Goal: Check status: Check status

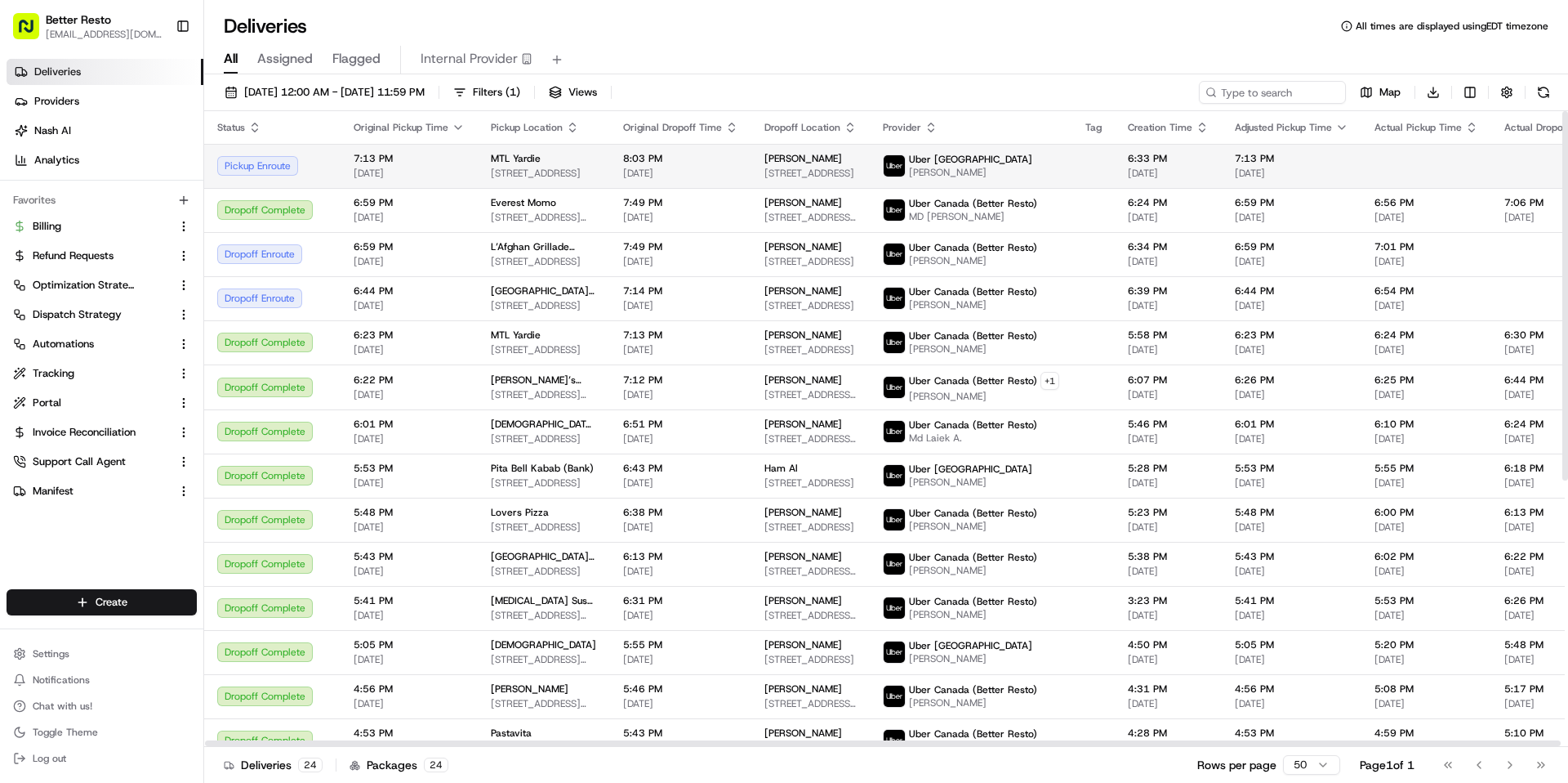
click at [702, 163] on span "8:03 PM" at bounding box center [681, 158] width 115 height 13
click at [765, 168] on span "[STREET_ADDRESS]" at bounding box center [810, 173] width 92 height 13
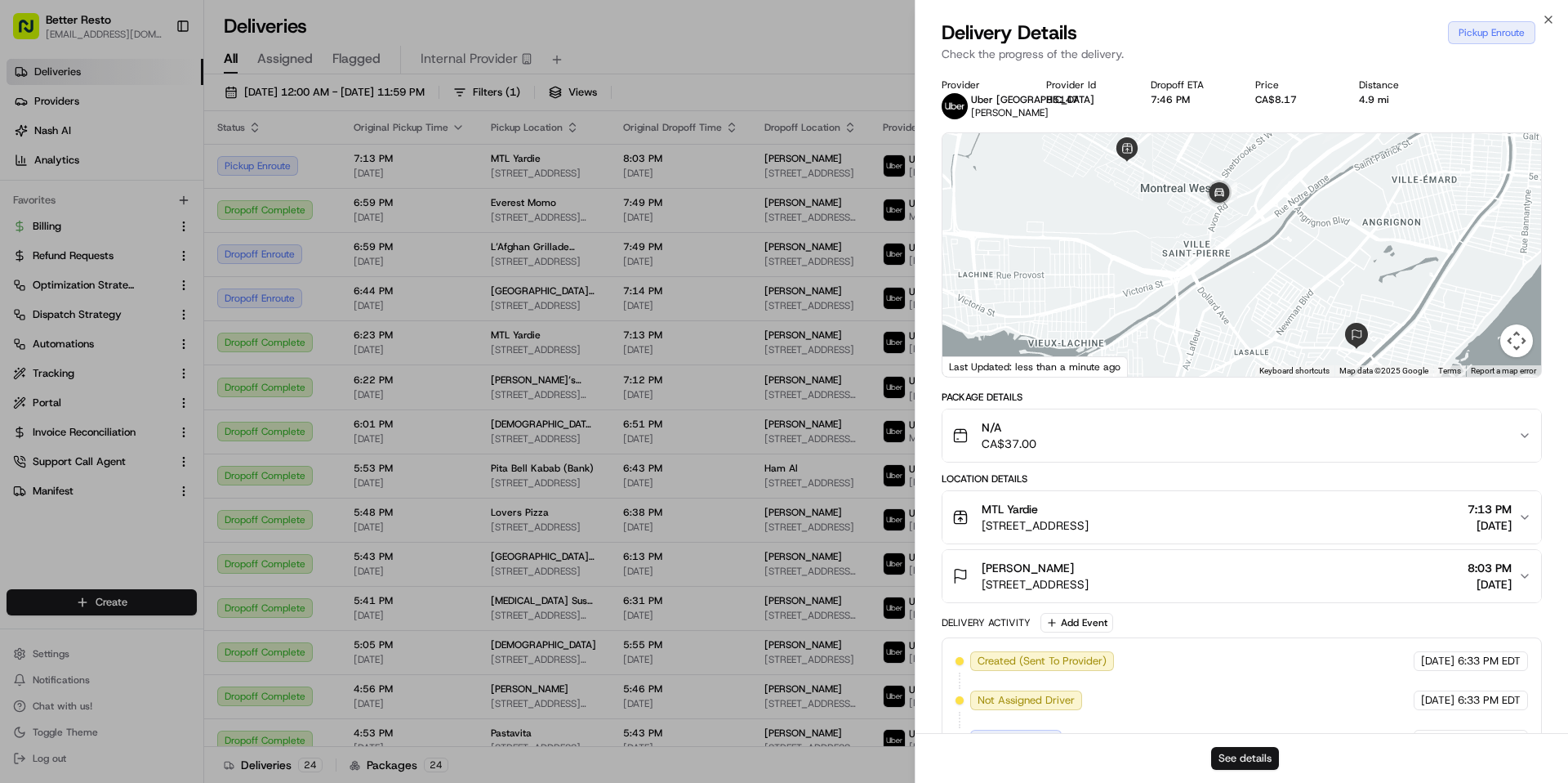
click at [1225, 758] on button "See details" at bounding box center [1245, 758] width 68 height 23
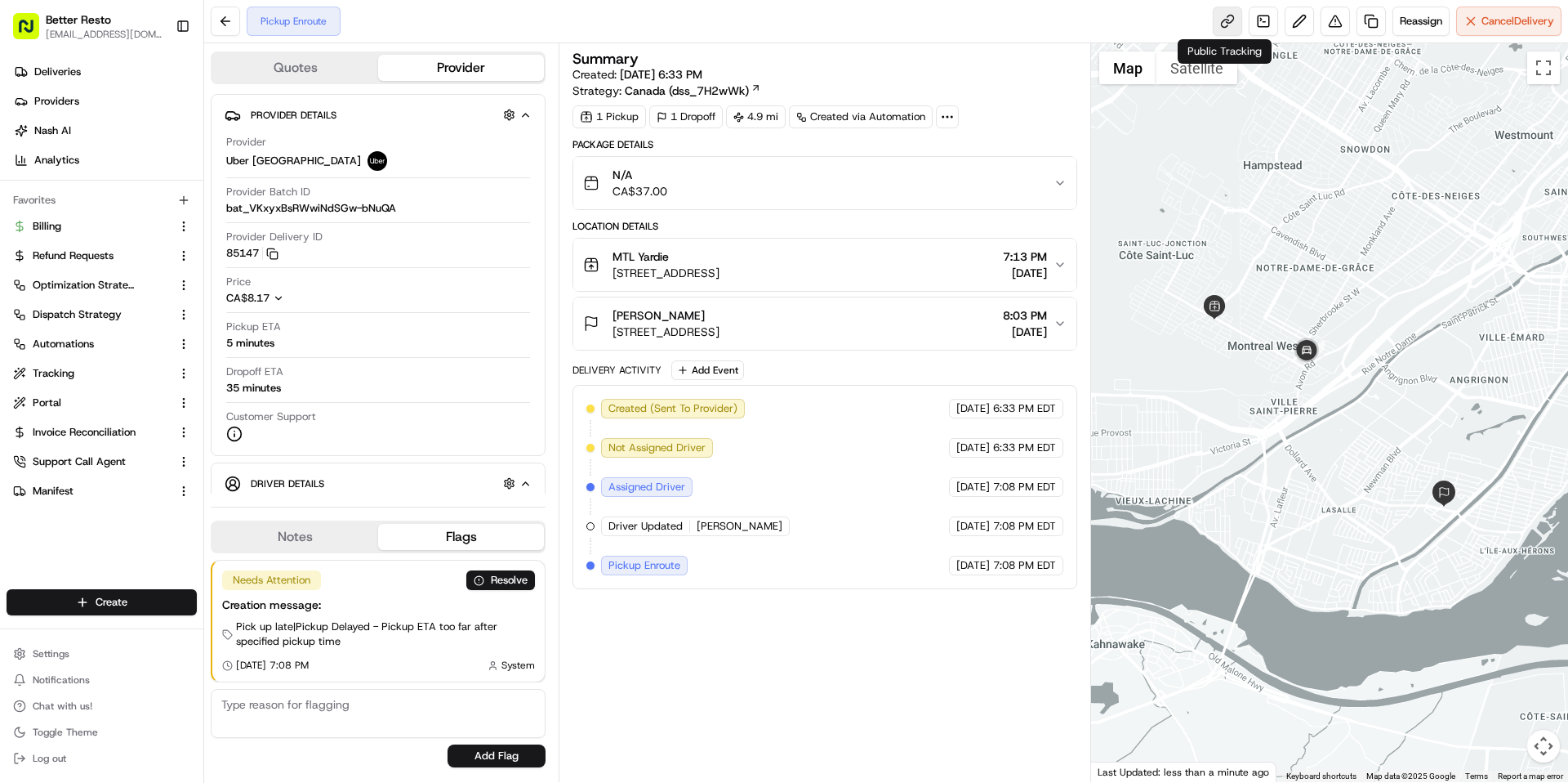
click at [1224, 25] on link at bounding box center [1227, 21] width 30 height 30
click at [726, 190] on div "N/A CA$37.00" at bounding box center [818, 183] width 470 height 33
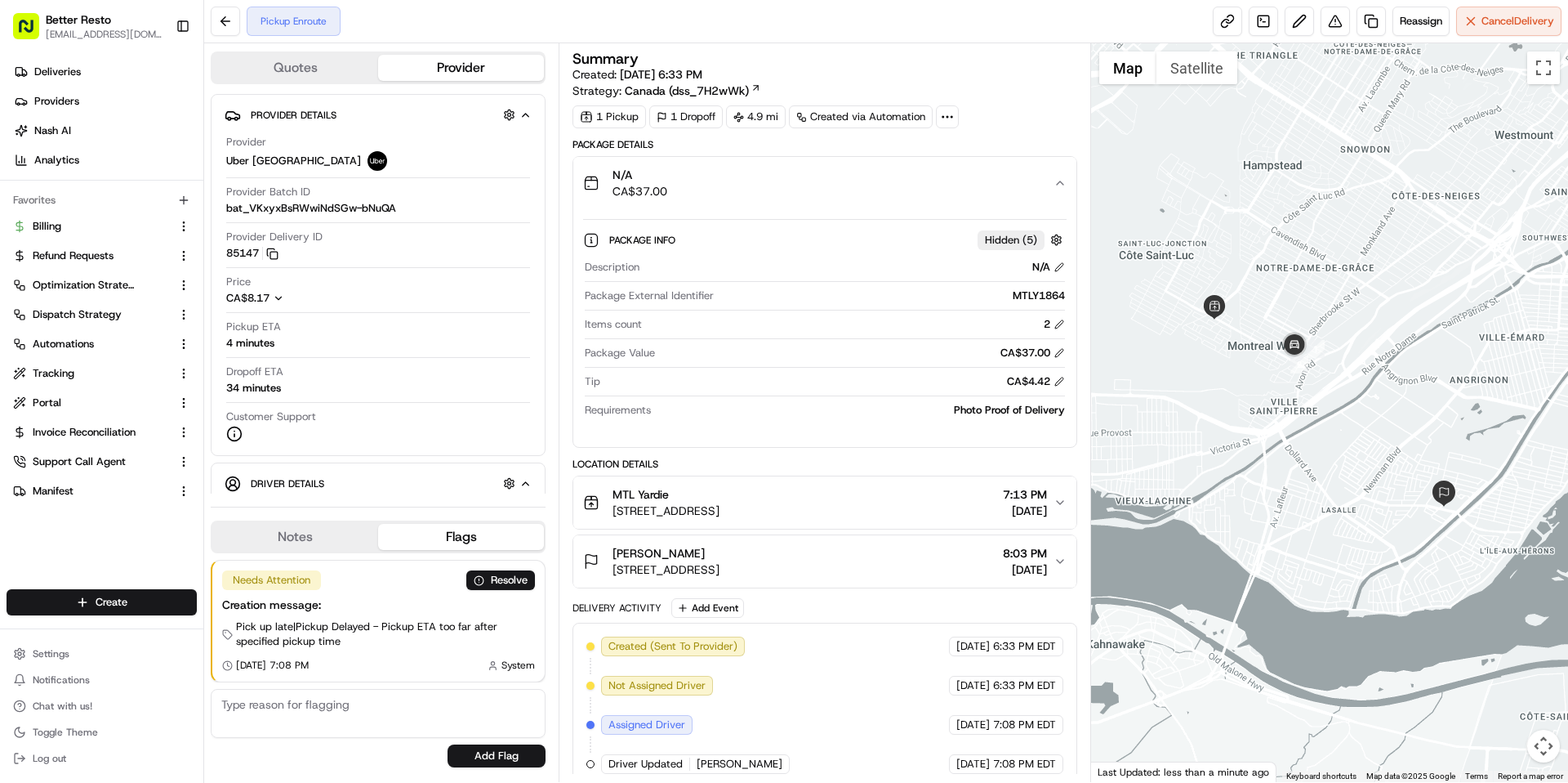
click at [726, 190] on div "N/A CA$37.00" at bounding box center [818, 183] width 470 height 33
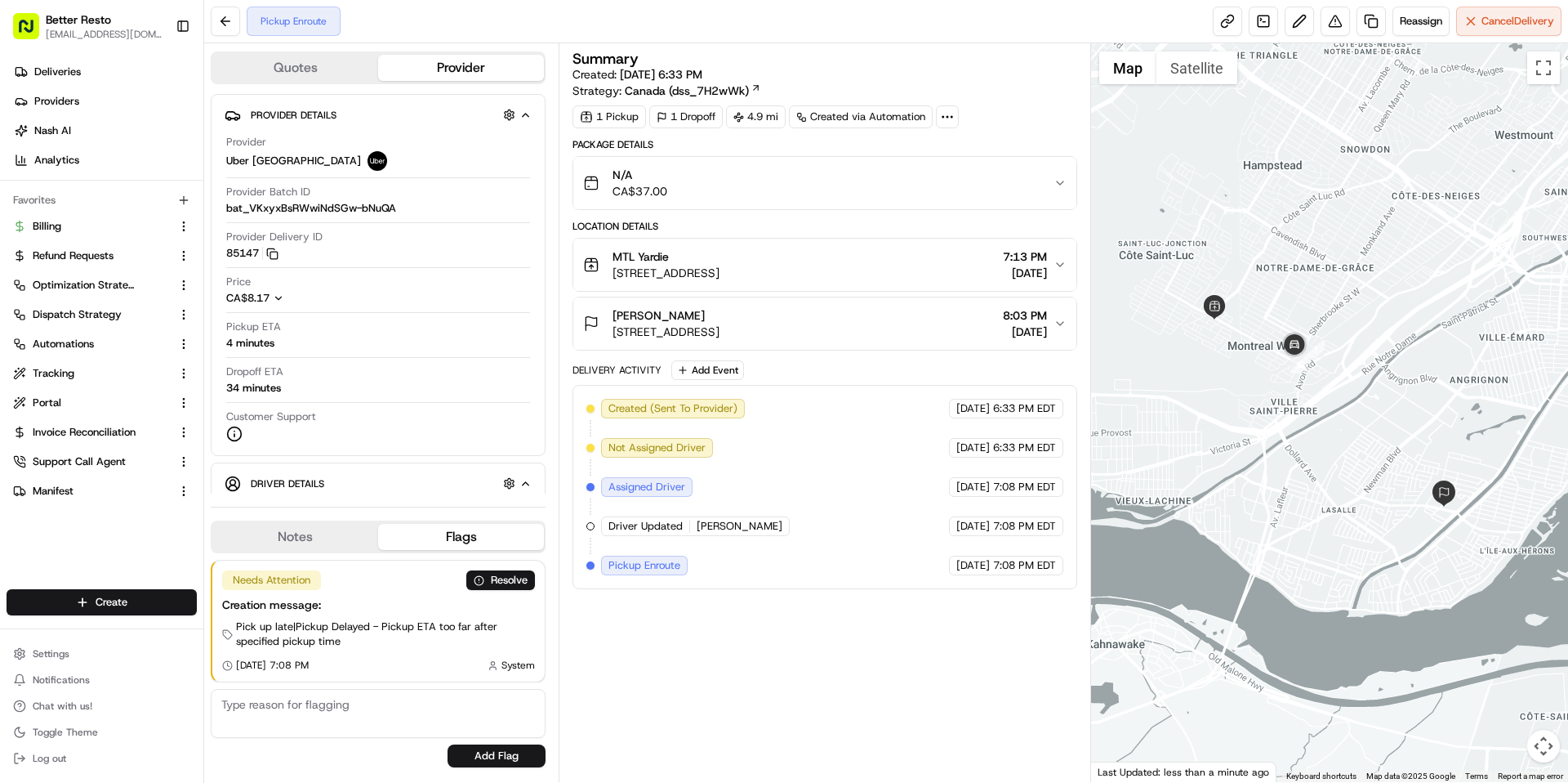
click at [564, 167] on div "Summary Created: 08/19/2025 6:33 PM Strategy: Canada (dss_7H2wWk) 1 Pickup 1 Dr…" at bounding box center [824, 412] width 531 height 738
